Goal: Find contact information: Find contact information

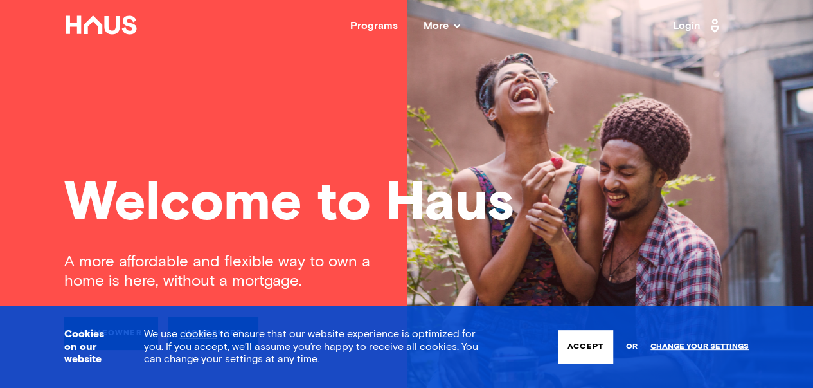
click at [592, 340] on button "Accept" at bounding box center [585, 346] width 55 height 33
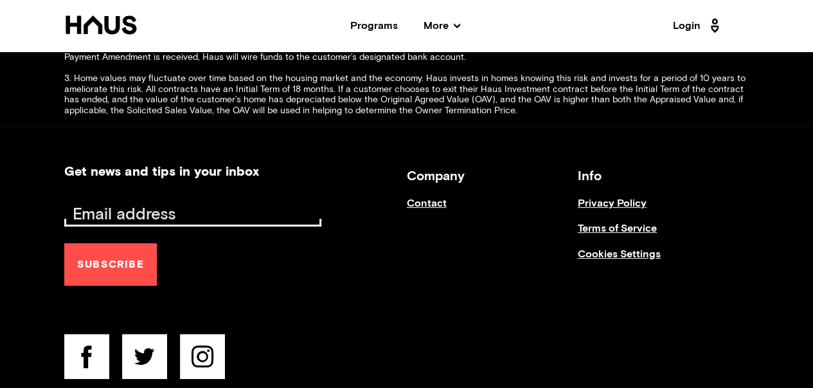
scroll to position [5007, 0]
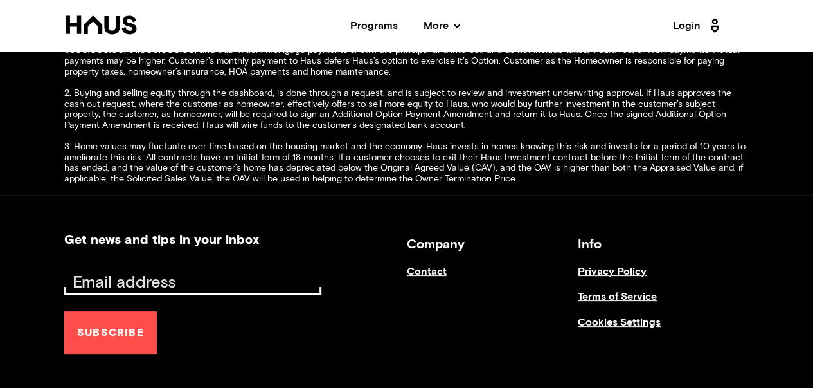
click at [439, 266] on link "Contact" at bounding box center [492, 278] width 171 height 25
click at [416, 266] on link "Contact" at bounding box center [492, 278] width 171 height 25
click at [423, 266] on link "Contact" at bounding box center [492, 278] width 171 height 25
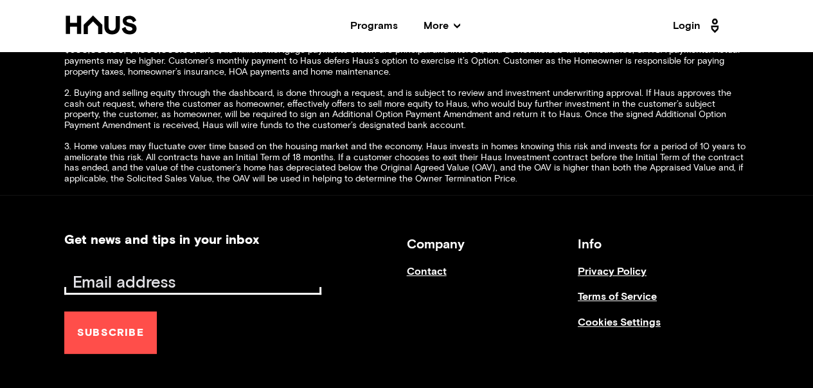
click at [423, 266] on link "Contact" at bounding box center [492, 278] width 171 height 25
click at [425, 266] on link "Contact" at bounding box center [492, 278] width 171 height 25
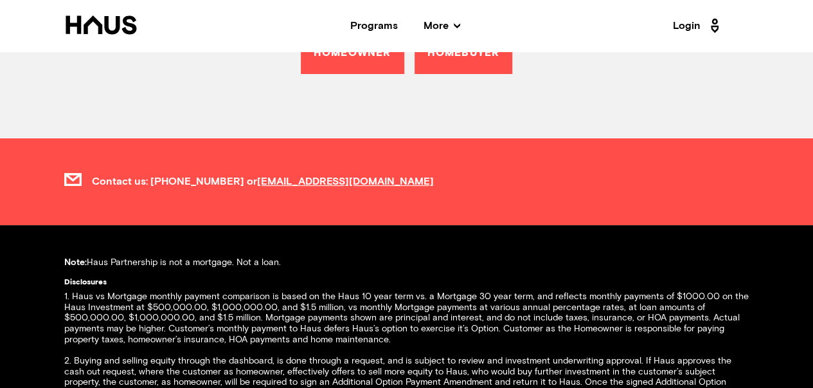
scroll to position [4638, 0]
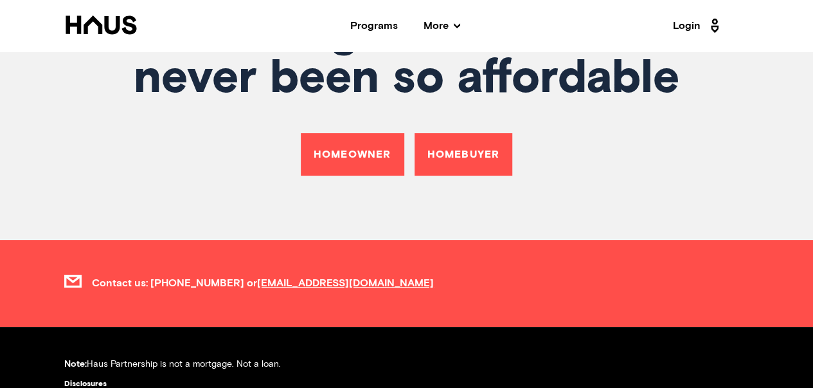
click at [102, 277] on span "Contact us: [PHONE_NUMBER] or [EMAIL_ADDRESS][DOMAIN_NAME]" at bounding box center [263, 283] width 342 height 12
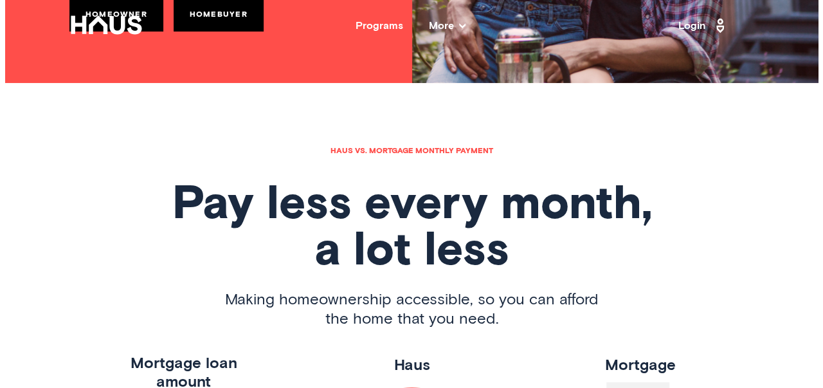
scroll to position [0, 0]
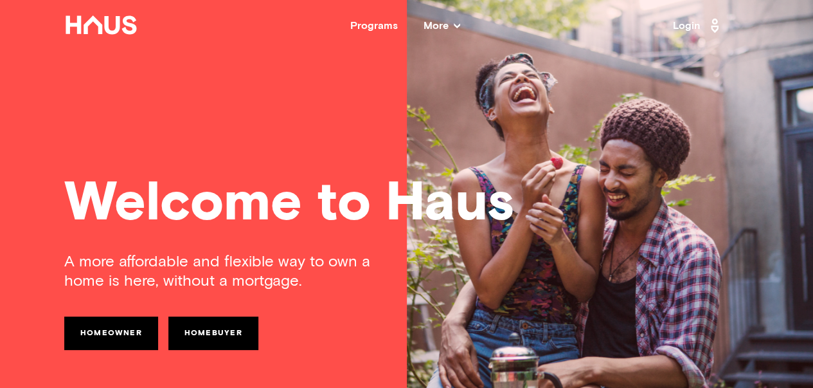
click at [452, 24] on span "More" at bounding box center [442, 26] width 37 height 10
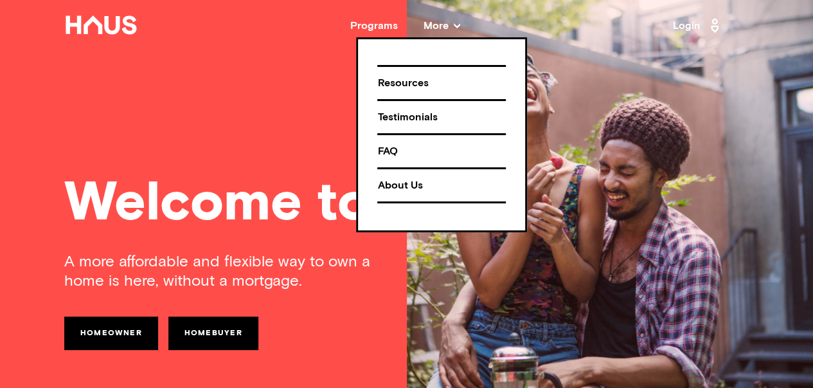
click at [394, 188] on div "About Us" at bounding box center [441, 185] width 129 height 23
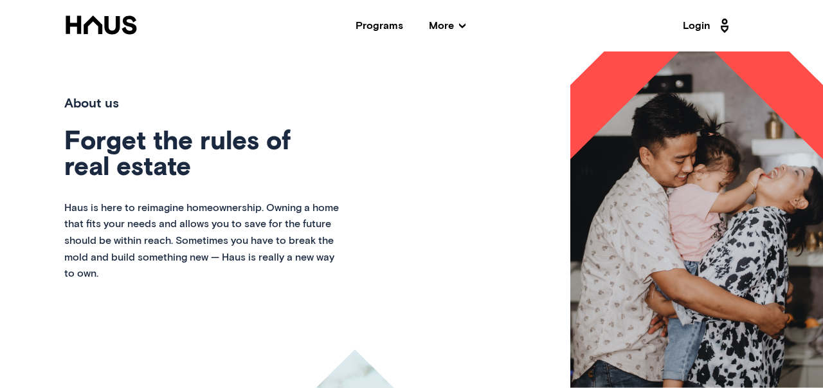
click at [379, 145] on div "About us Forget the rules of real estate Haus is here to reimagine homeownershi…" at bounding box center [411, 219] width 823 height 336
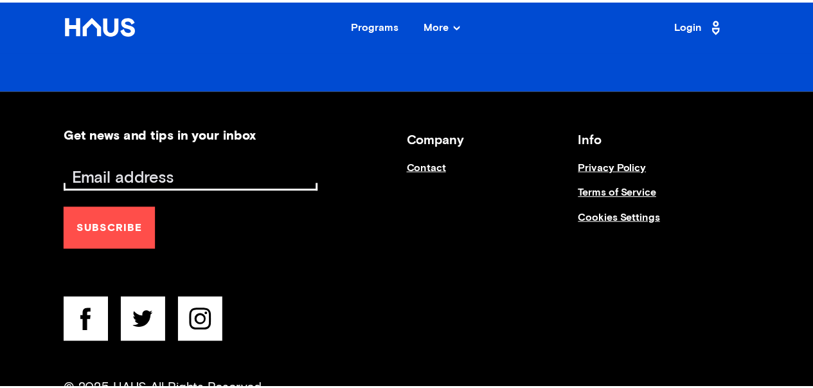
scroll to position [1393, 0]
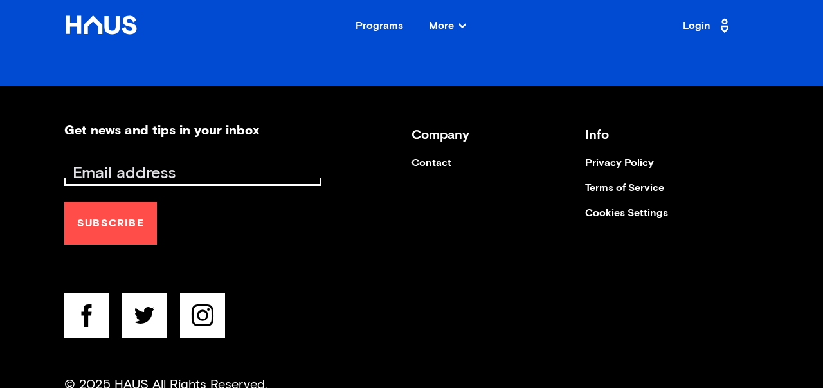
click at [426, 164] on link "Contact" at bounding box center [499, 169] width 174 height 25
click at [426, 163] on link "Contact" at bounding box center [499, 169] width 174 height 25
click at [427, 160] on link "Contact" at bounding box center [499, 169] width 174 height 25
